Goal: Communication & Community: Answer question/provide support

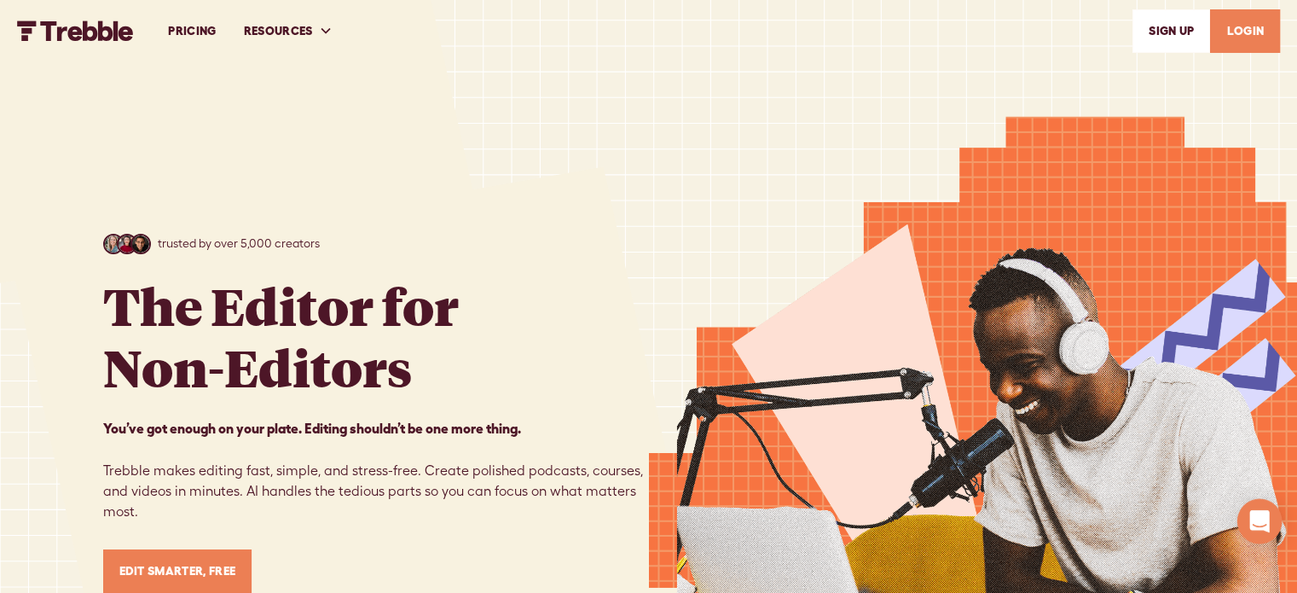
click at [1254, 516] on icon "Open Intercom Messenger" at bounding box center [1259, 521] width 20 height 22
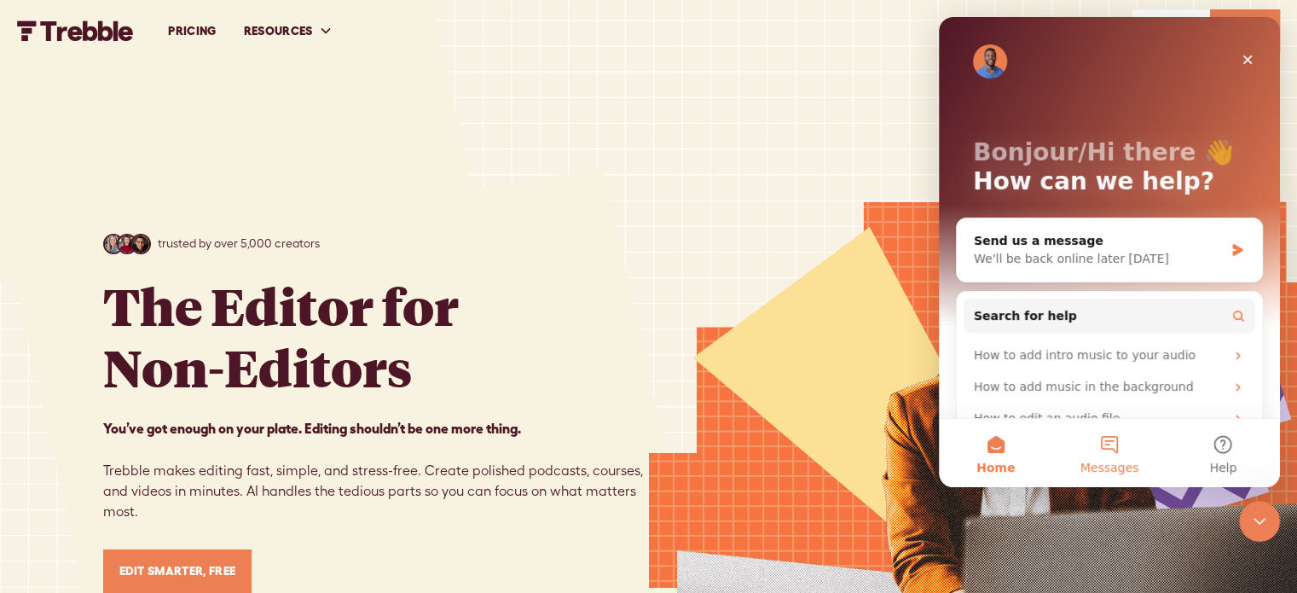
click at [1106, 445] on button "Messages" at bounding box center [1108, 453] width 113 height 68
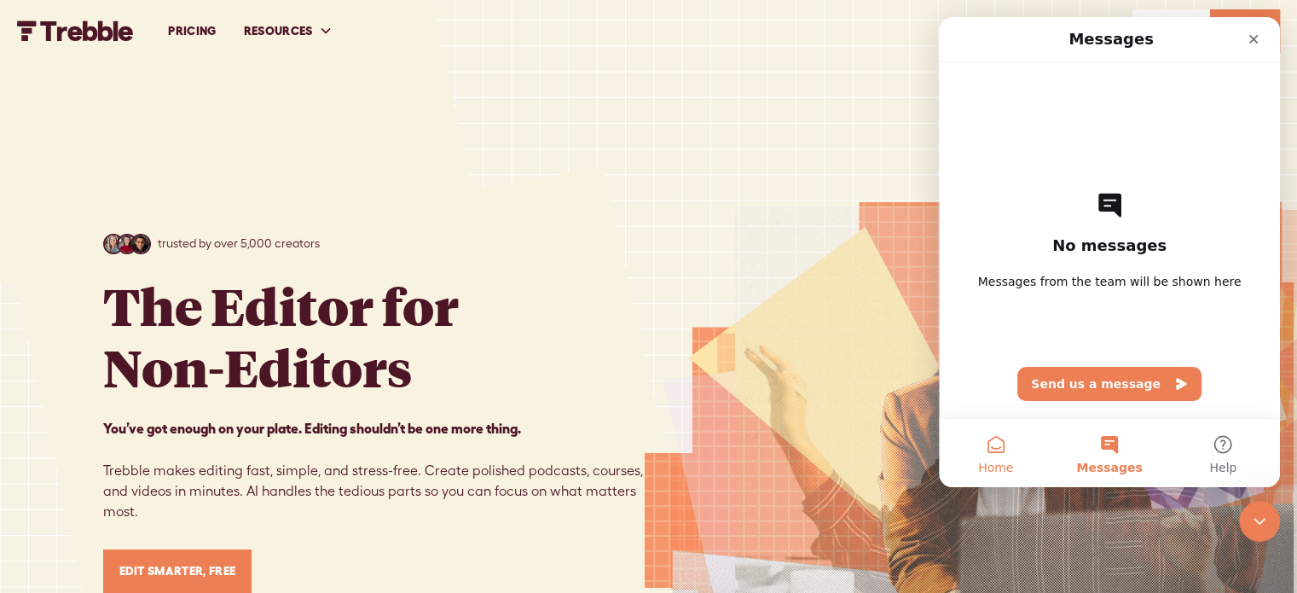
click at [1000, 458] on button "Home" at bounding box center [995, 453] width 113 height 68
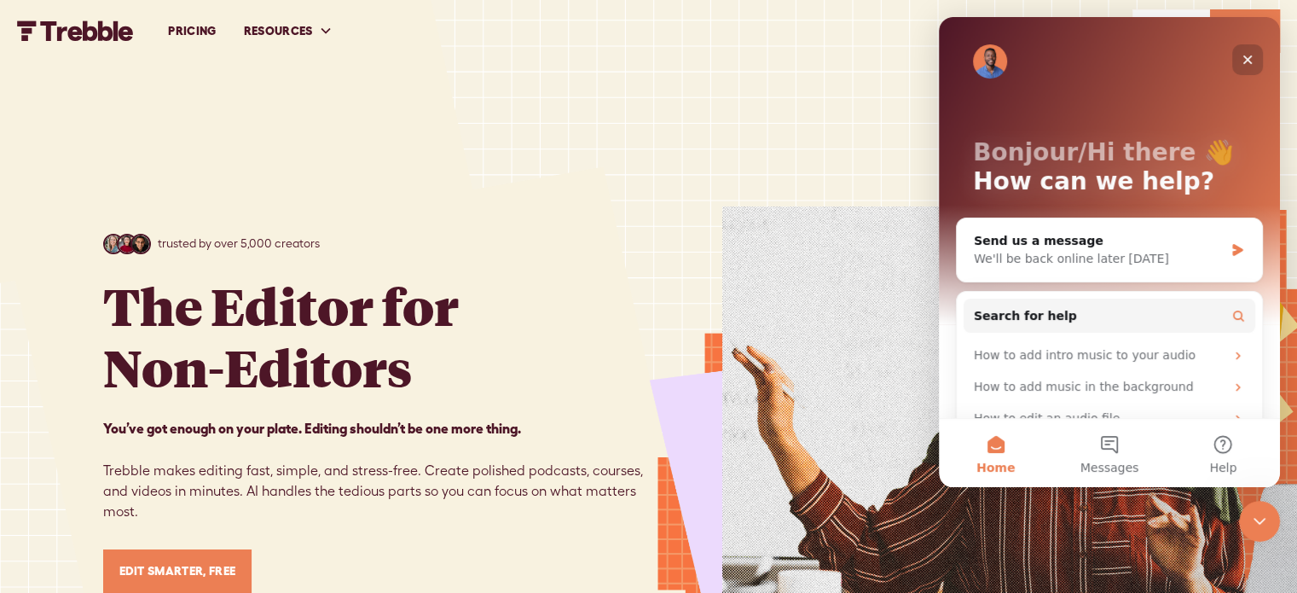
click at [1243, 61] on icon "Close" at bounding box center [1248, 60] width 14 height 14
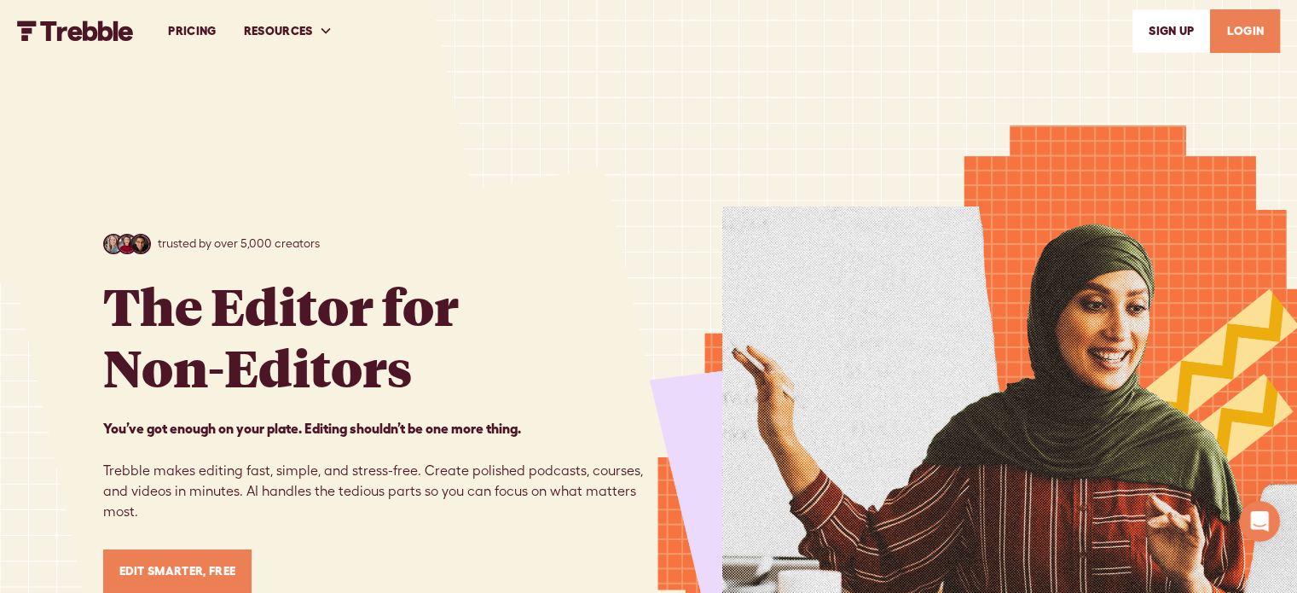
click at [1242, 26] on link "LOGIN" at bounding box center [1245, 30] width 70 height 43
click at [1236, 513] on html at bounding box center [1256, 518] width 41 height 41
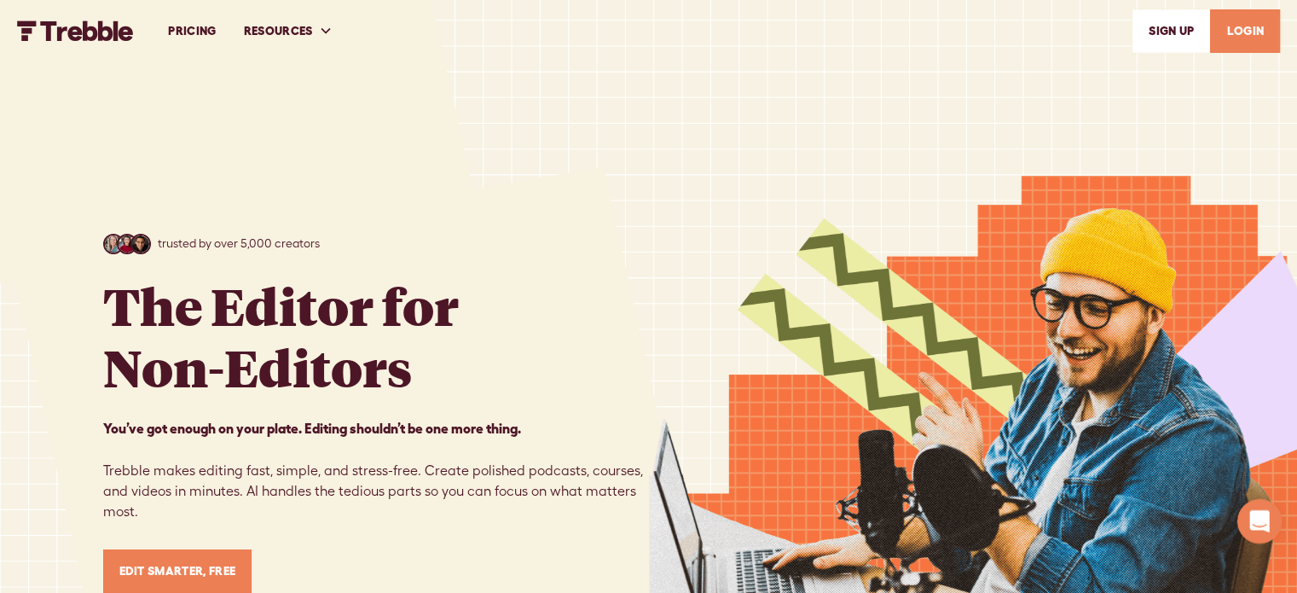
click at [1257, 515] on icon "Open Intercom Messenger" at bounding box center [1257, 519] width 28 height 28
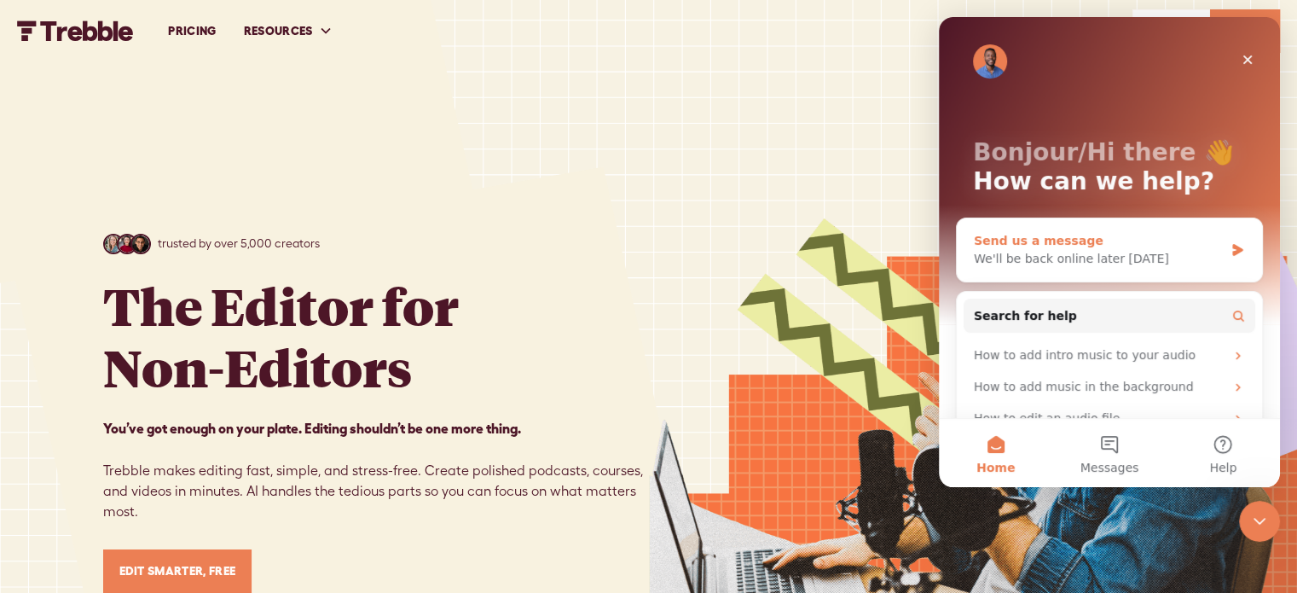
click at [1140, 263] on div "We'll be back online later today" at bounding box center [1099, 259] width 250 height 18
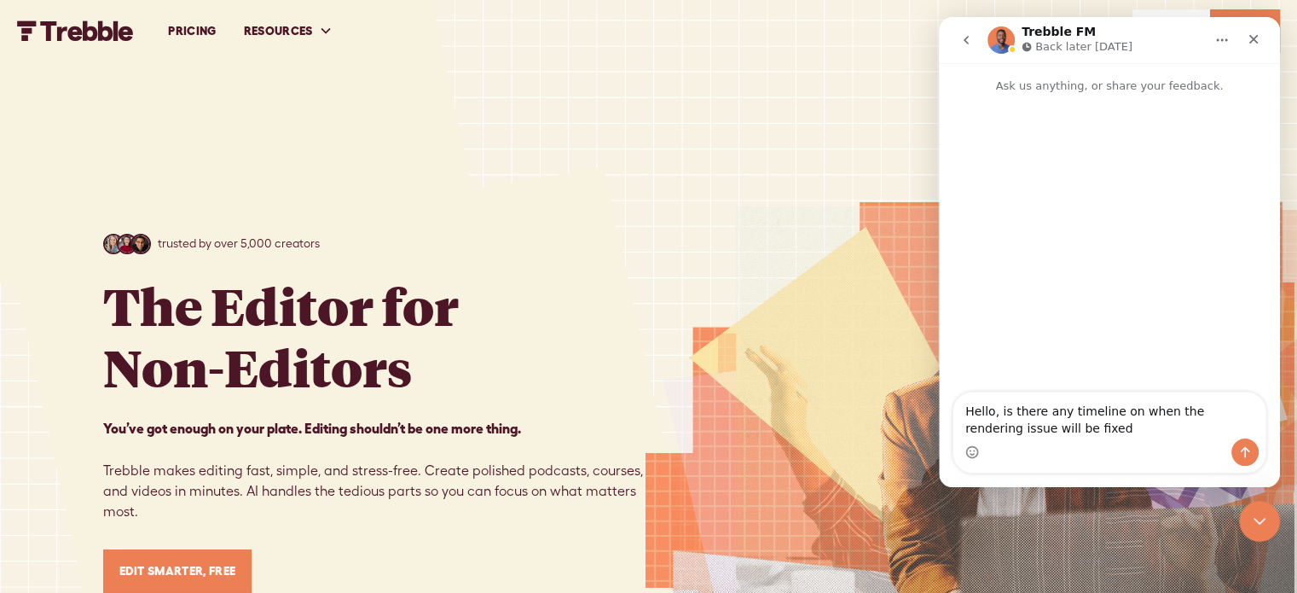
type textarea "Hello, is there any timeline on when the rendering issue will be fixed?"
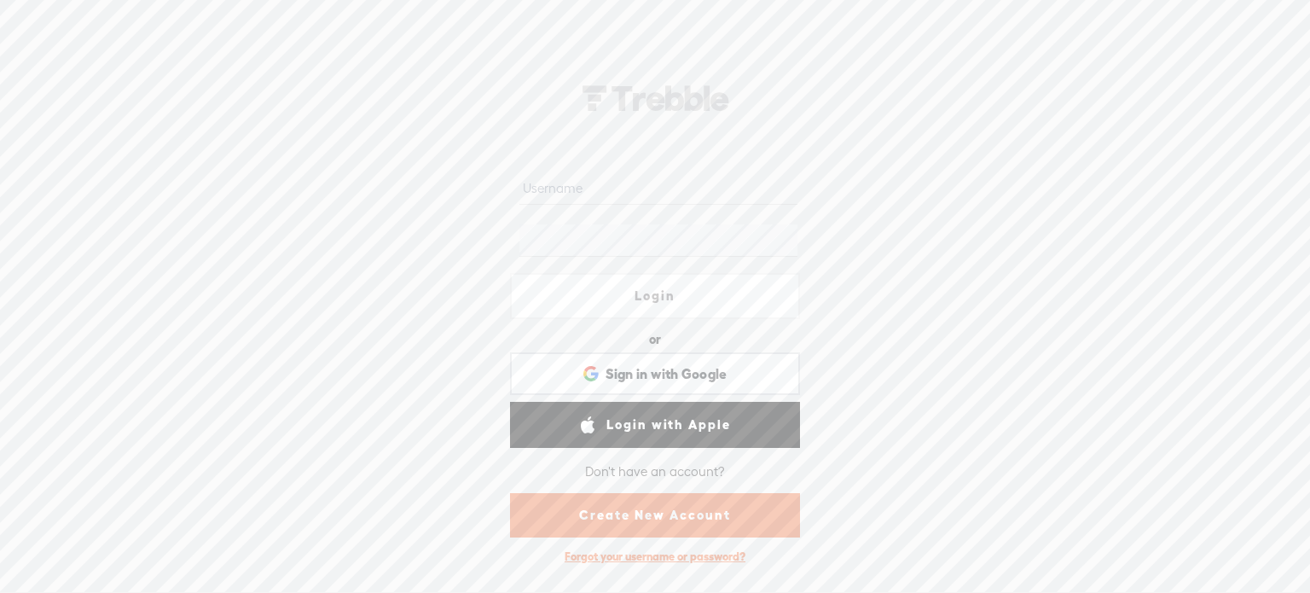
type input "Cat_Griffin"
click at [679, 292] on link "Login" at bounding box center [655, 296] width 290 height 46
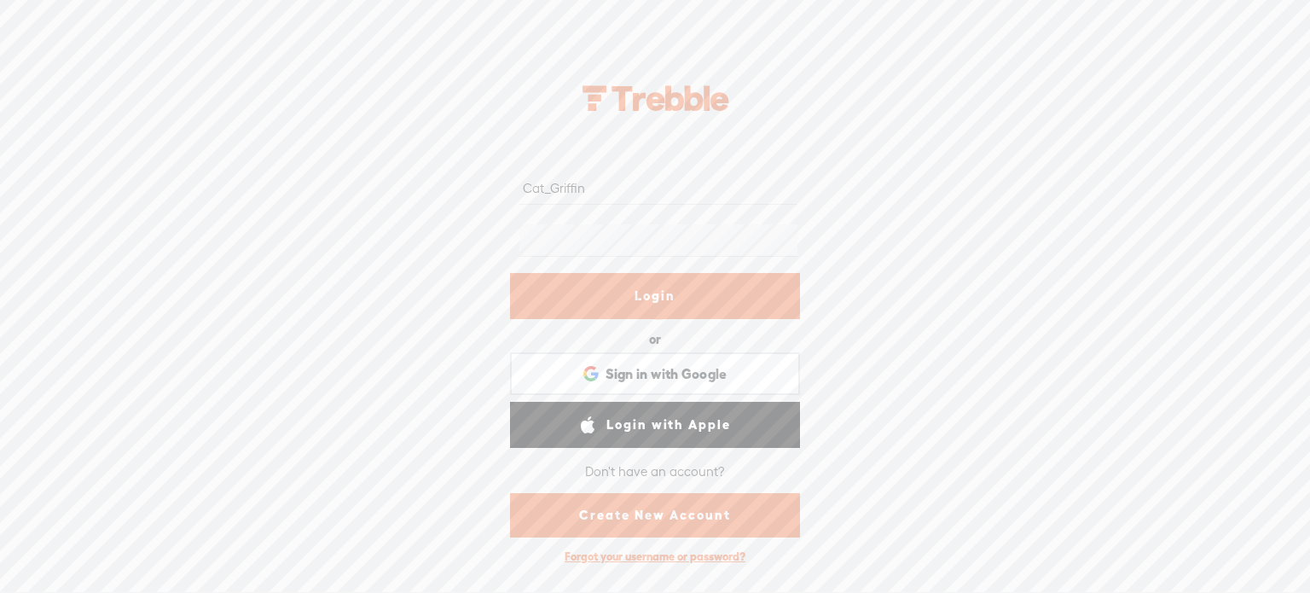
click at [661, 306] on div at bounding box center [658, 298] width 59 height 59
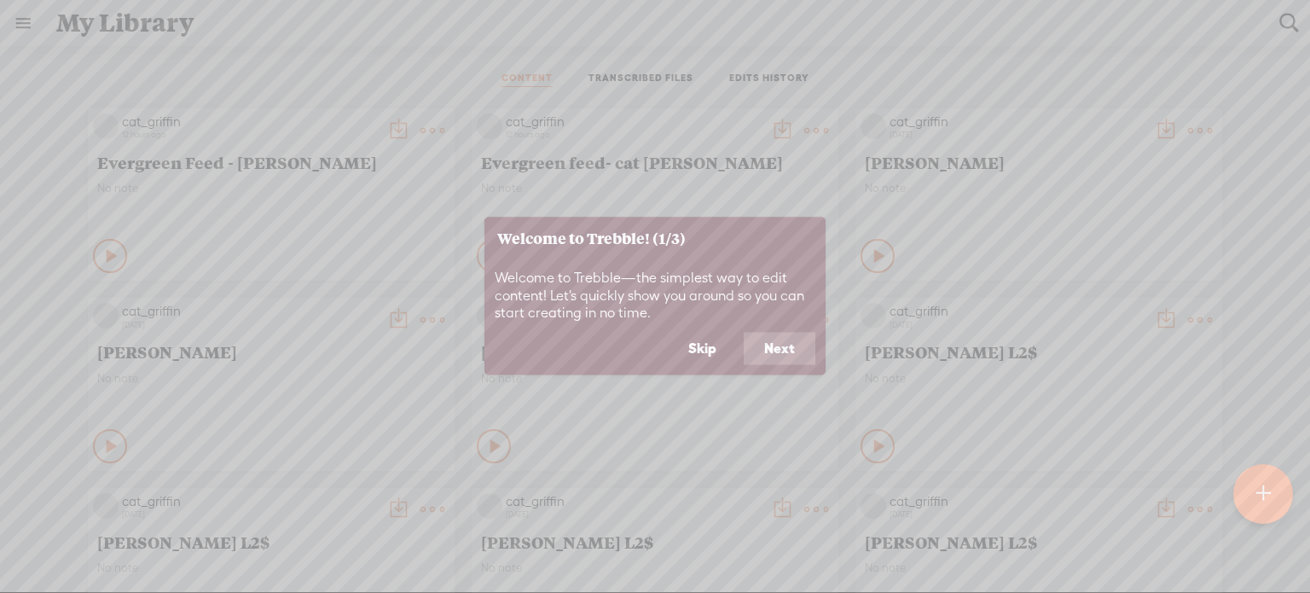
click at [703, 342] on button "Skip" at bounding box center [702, 349] width 69 height 32
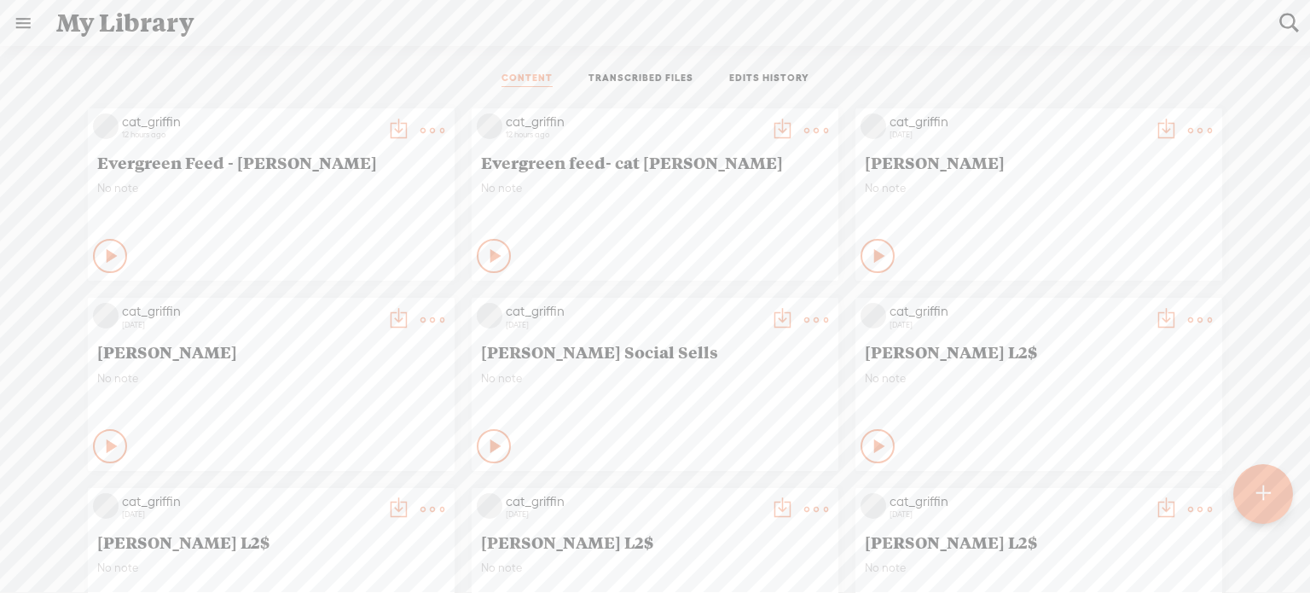
click at [420, 129] on t at bounding box center [432, 131] width 24 height 24
click at [27, 26] on link at bounding box center [23, 23] width 44 height 44
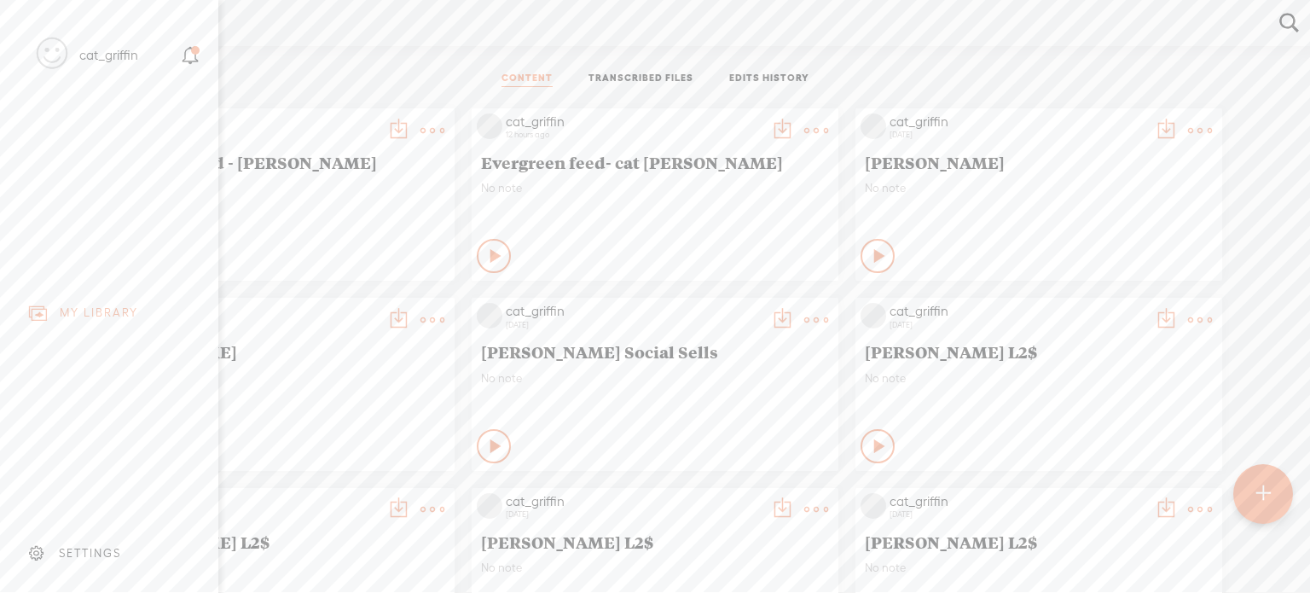
click at [192, 58] on icon at bounding box center [191, 56] width 20 height 20
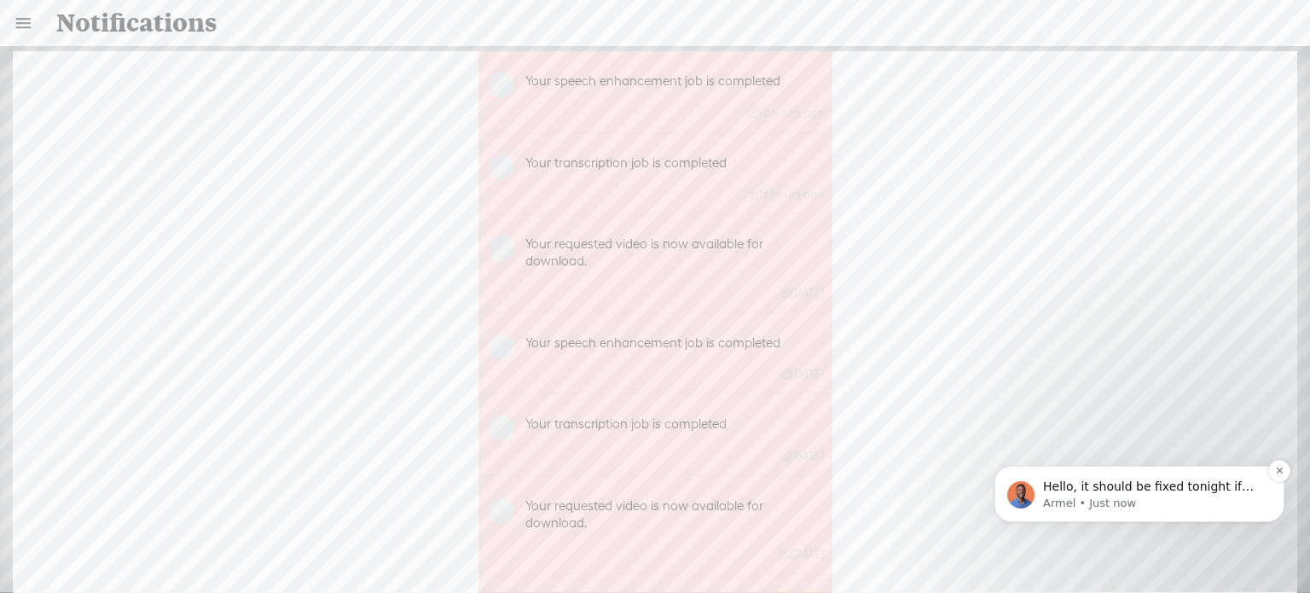
click at [1160, 490] on p "Hello, it should be fixed tonight if evertying goes well or at the latest [DATE…" at bounding box center [1153, 486] width 220 height 17
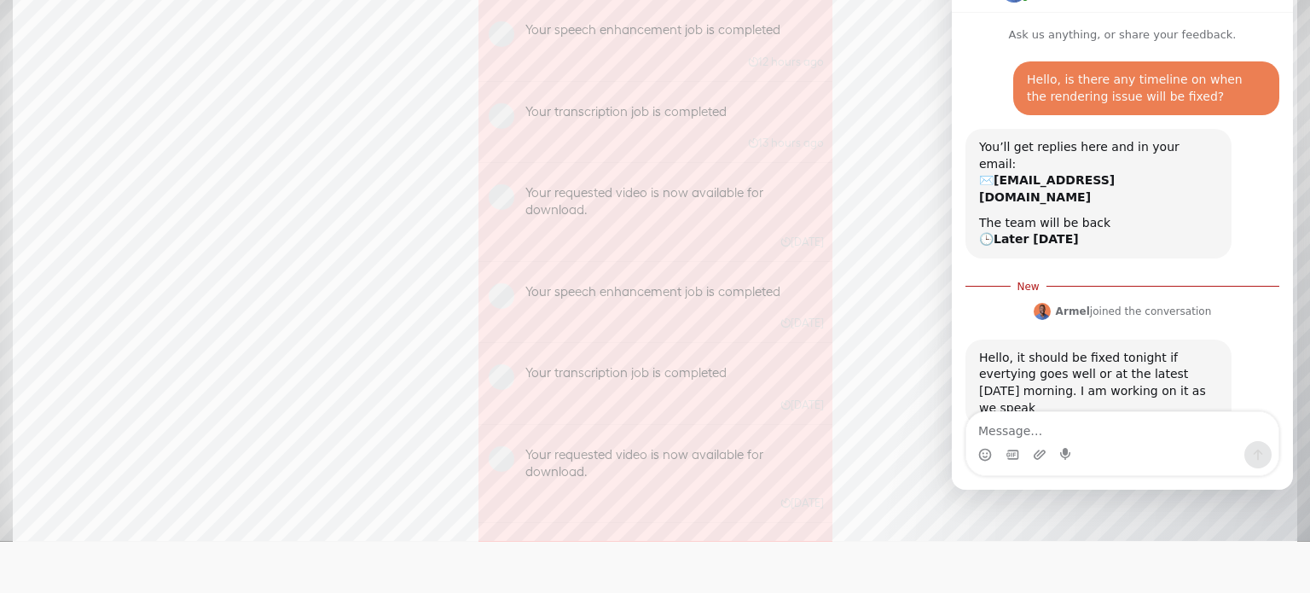
scroll to position [3, 0]
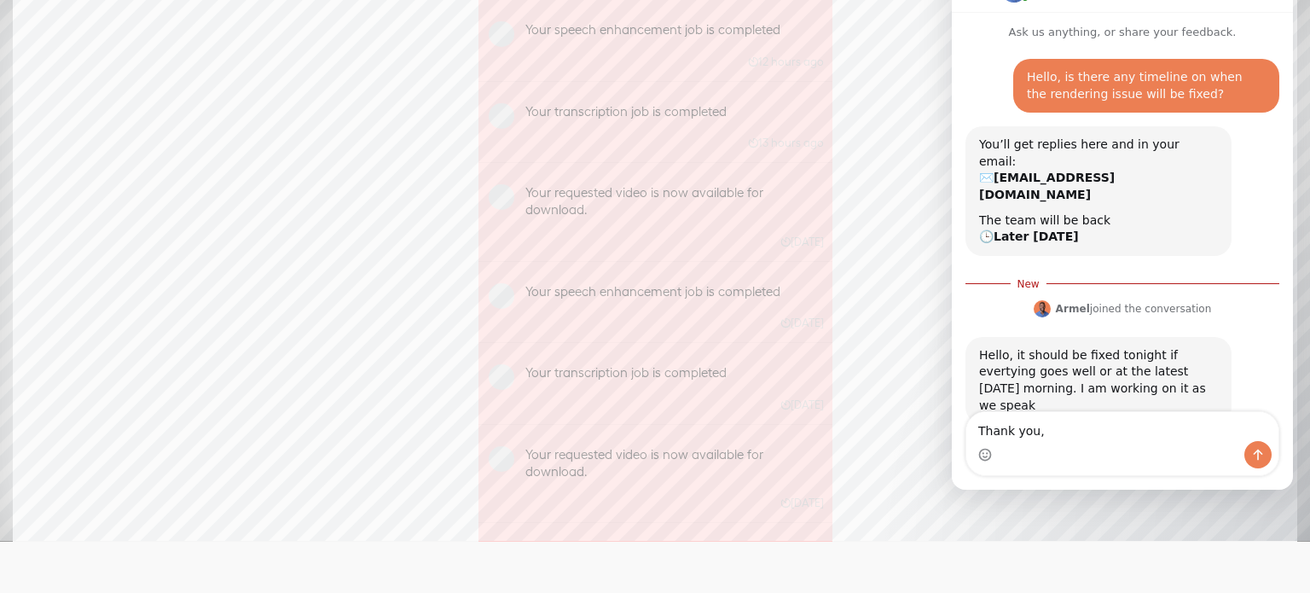
type textarea "Thank you"
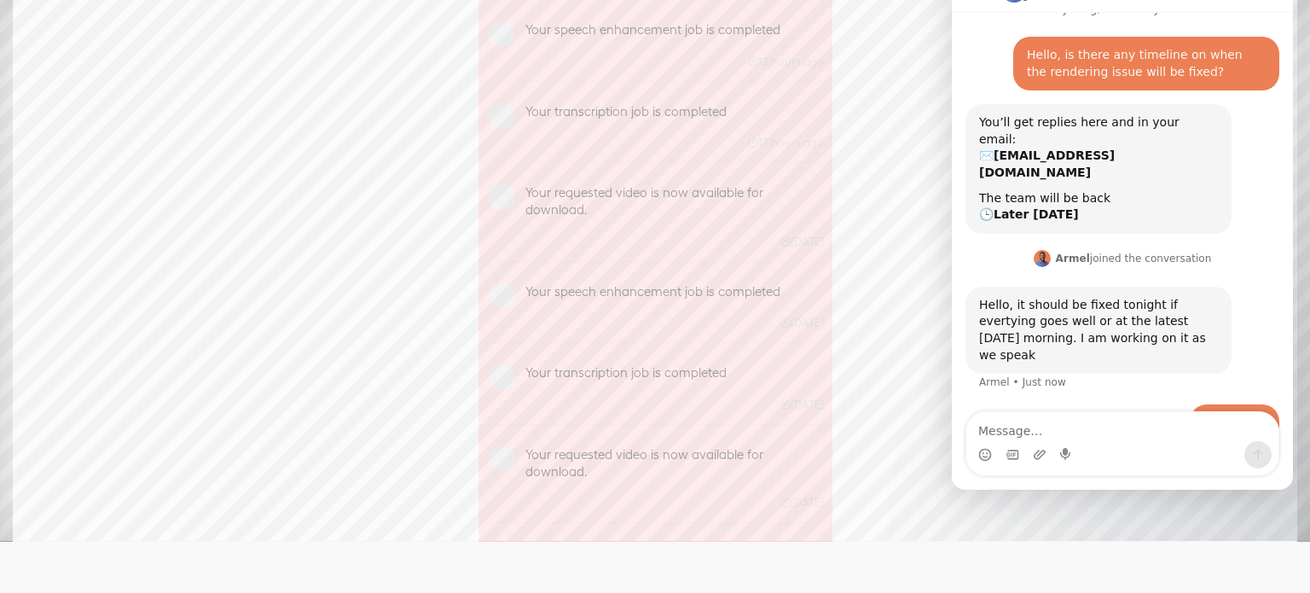
scroll to position [0, 0]
